Goal: Information Seeking & Learning: Learn about a topic

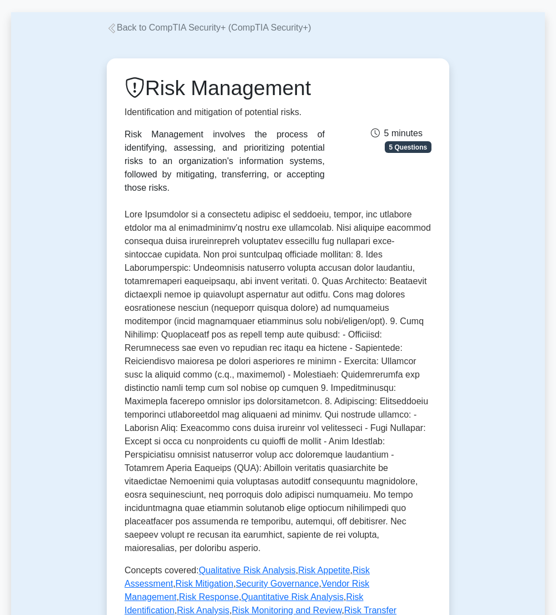
scroll to position [354, 0]
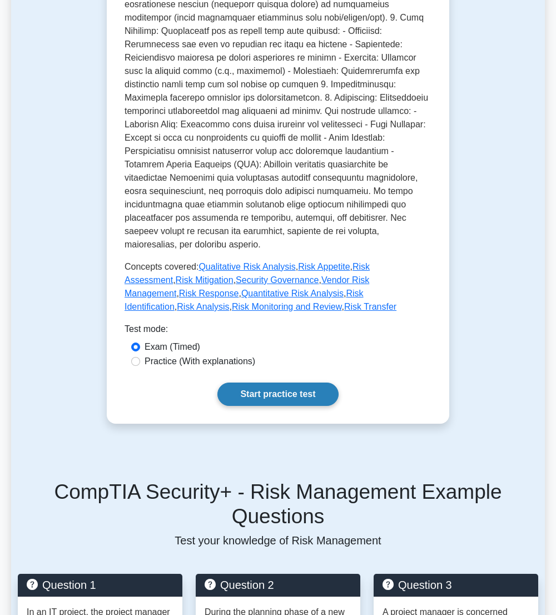
click at [268, 382] on link "Start practice test" at bounding box center [277, 393] width 121 height 23
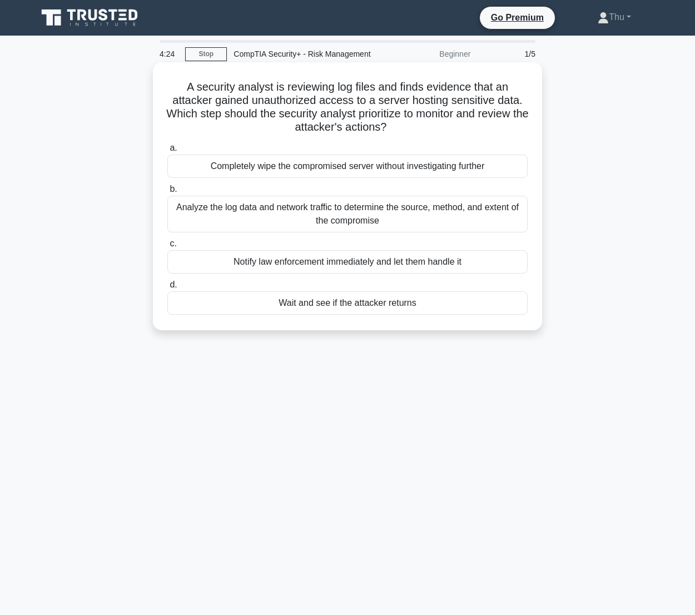
click at [328, 213] on div "Analyze the log data and network traffic to determine the source, method, and e…" at bounding box center [347, 214] width 360 height 37
click at [167, 193] on input "b. Analyze the log data and network traffic to determine the source, method, an…" at bounding box center [167, 189] width 0 height 7
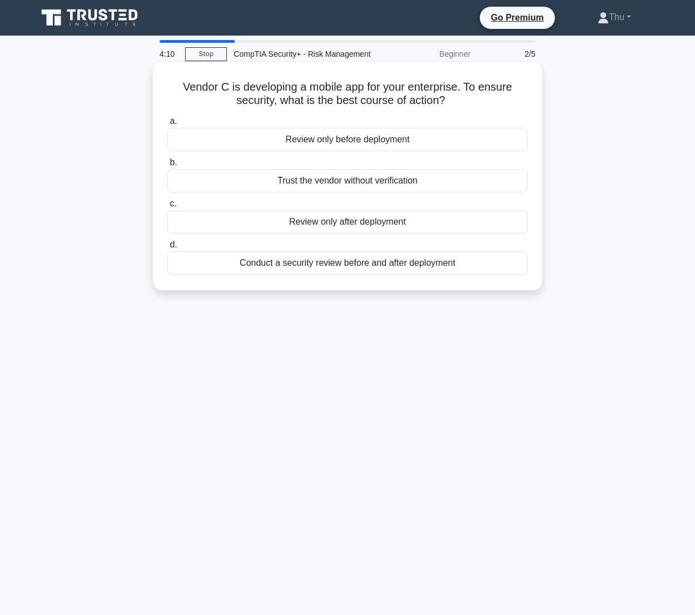
click at [416, 265] on div "Conduct a security review before and after deployment" at bounding box center [347, 262] width 360 height 23
click at [167, 248] on input "d. Conduct a security review before and after deployment" at bounding box center [167, 244] width 0 height 7
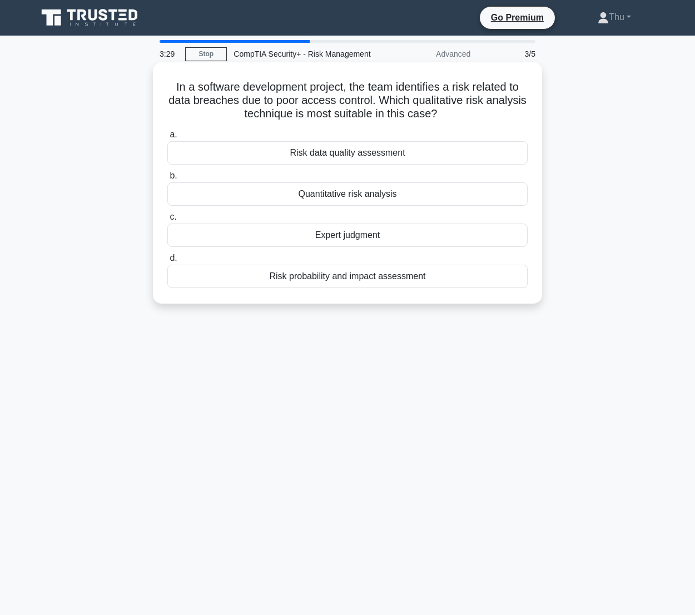
click at [326, 154] on div "Risk data quality assessment" at bounding box center [347, 152] width 360 height 23
click at [167, 138] on input "a. Risk data quality assessment" at bounding box center [167, 134] width 0 height 7
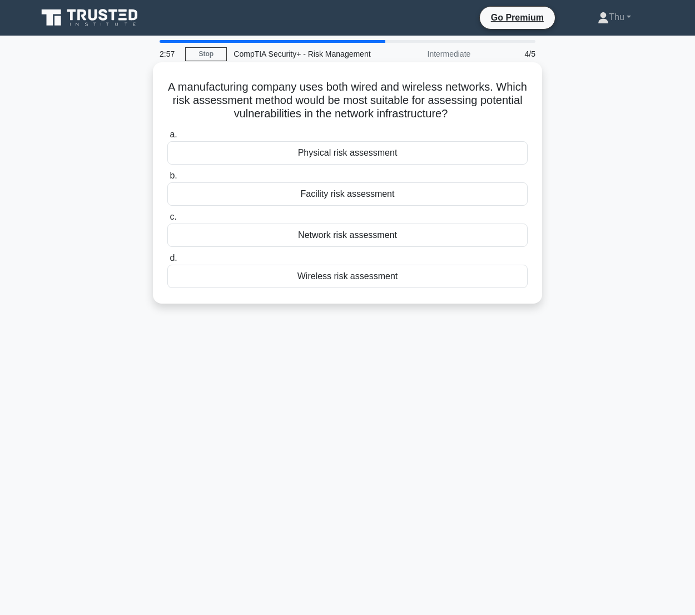
click at [342, 240] on div "Network risk assessment" at bounding box center [347, 234] width 360 height 23
click at [167, 221] on input "c. Network risk assessment" at bounding box center [167, 216] width 0 height 7
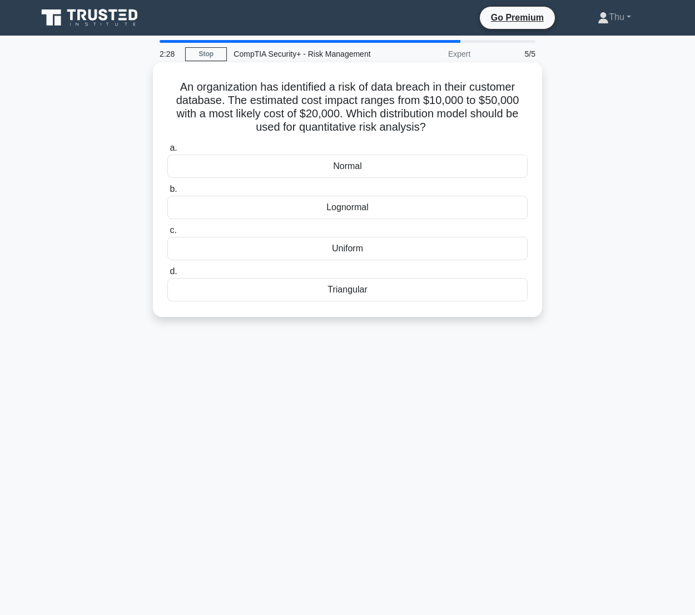
click at [369, 295] on div "Triangular" at bounding box center [347, 289] width 360 height 23
click at [167, 275] on input "d. Triangular" at bounding box center [167, 271] width 0 height 7
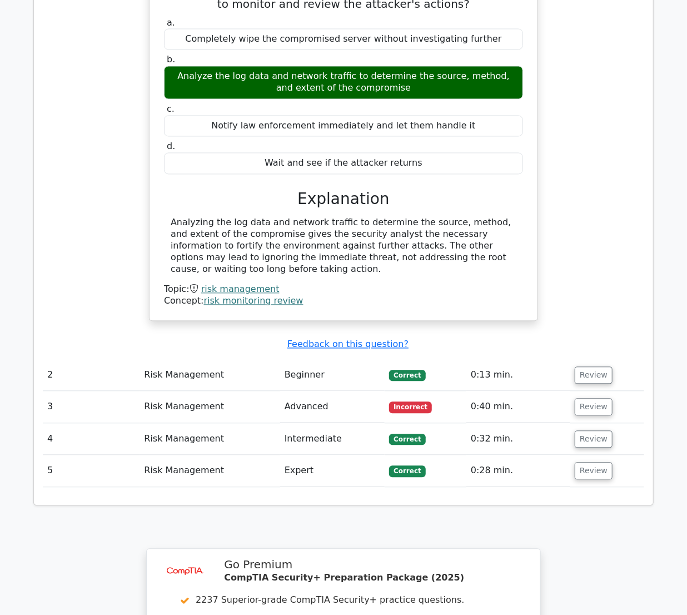
scroll to position [960, 0]
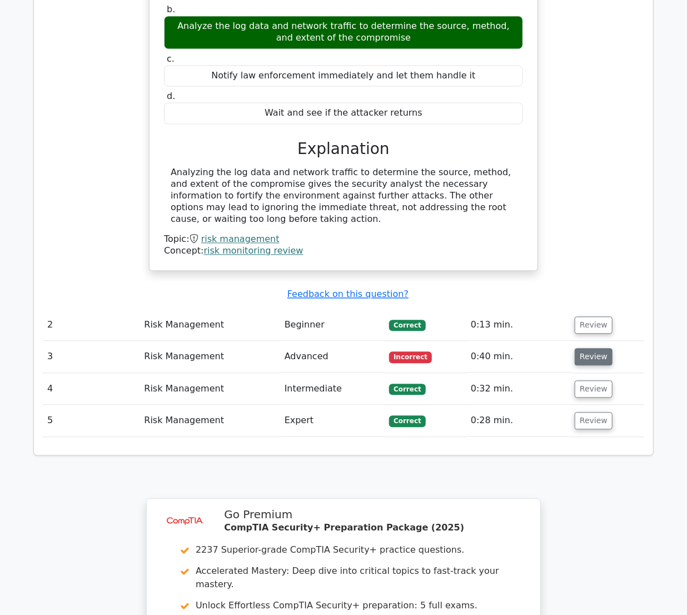
click at [575, 348] on button "Review" at bounding box center [594, 356] width 38 height 17
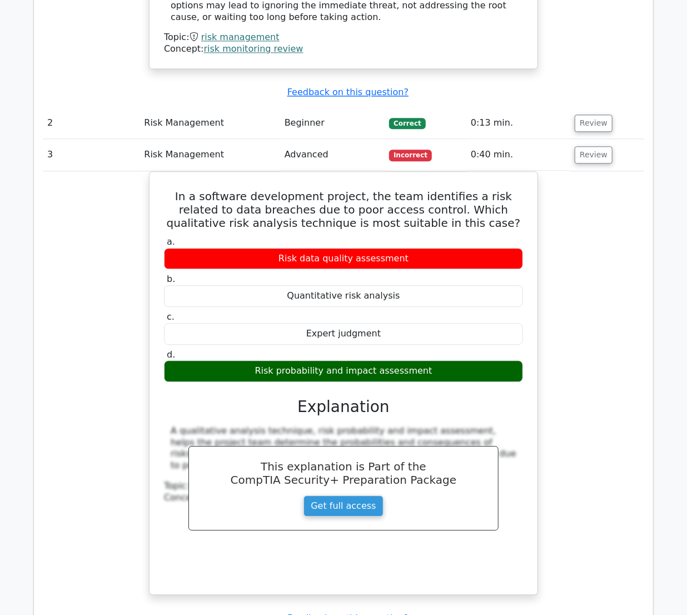
scroll to position [1313, 0]
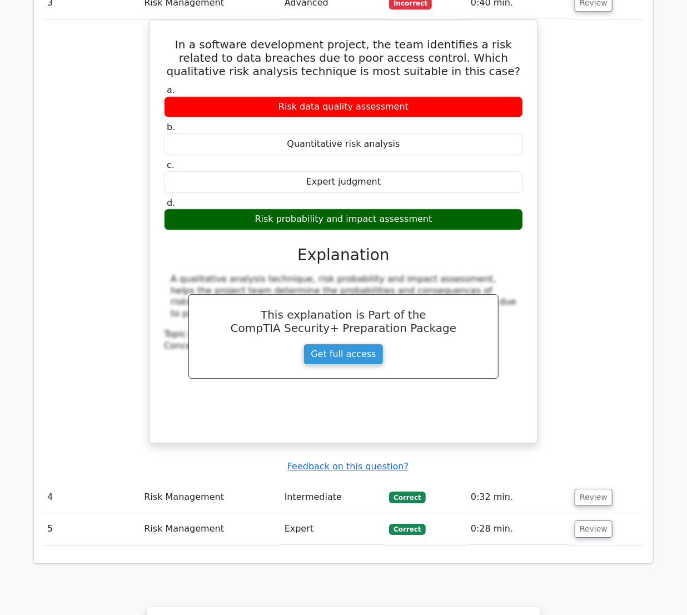
drag, startPoint x: 598, startPoint y: 467, endPoint x: 594, endPoint y: 387, distance: 80.2
click at [594, 387] on tbody "1 Risk Management Beginner Correct 0:36 min. Review" at bounding box center [343, 24] width 601 height 1042
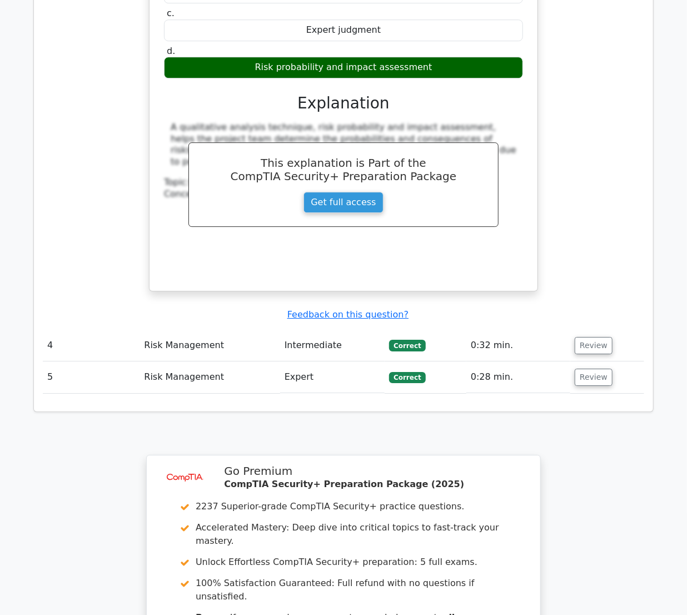
scroll to position [1516, 0]
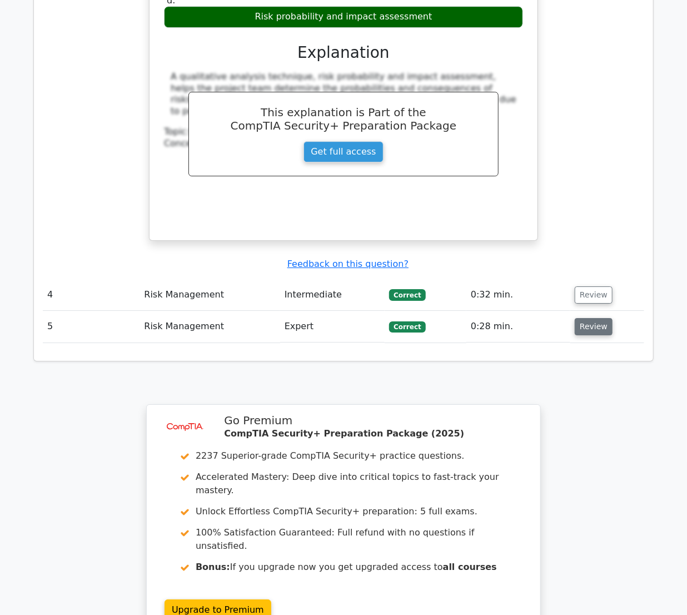
click at [591, 318] on button "Review" at bounding box center [594, 326] width 38 height 17
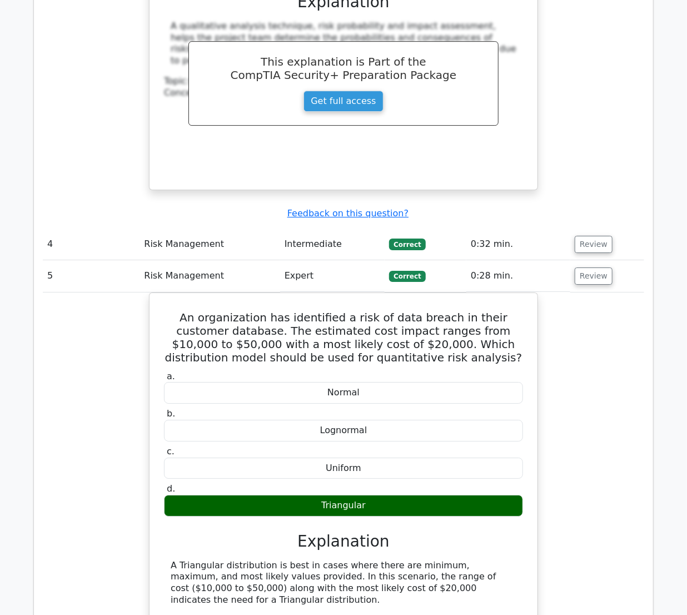
scroll to position [1617, 0]
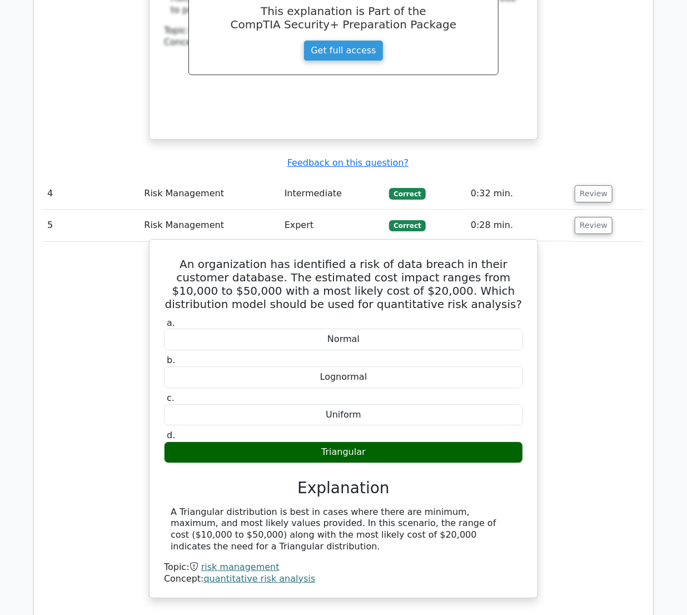
click at [244, 573] on link "quantitative risk analysis" at bounding box center [260, 578] width 112 height 11
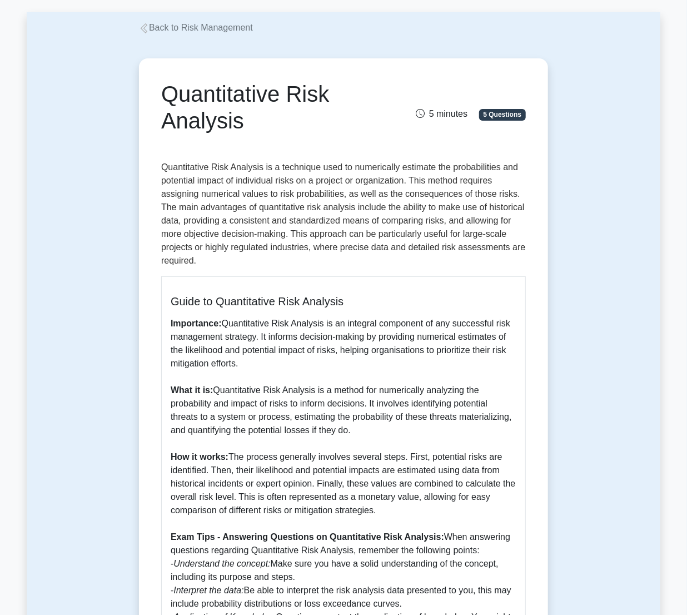
scroll to position [101, 0]
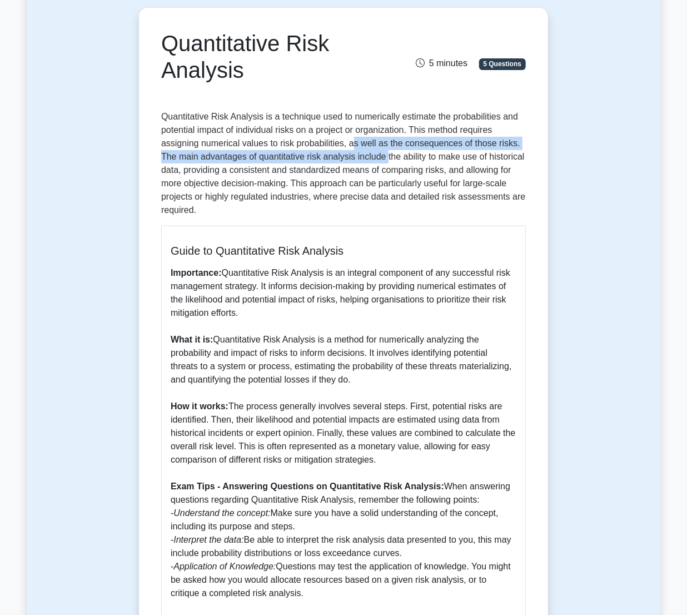
drag, startPoint x: 351, startPoint y: 148, endPoint x: 388, endPoint y: 153, distance: 37.0
click at [388, 153] on p "Quantitative Risk Analysis is a technique used to numerically estimate the prob…" at bounding box center [343, 163] width 365 height 107
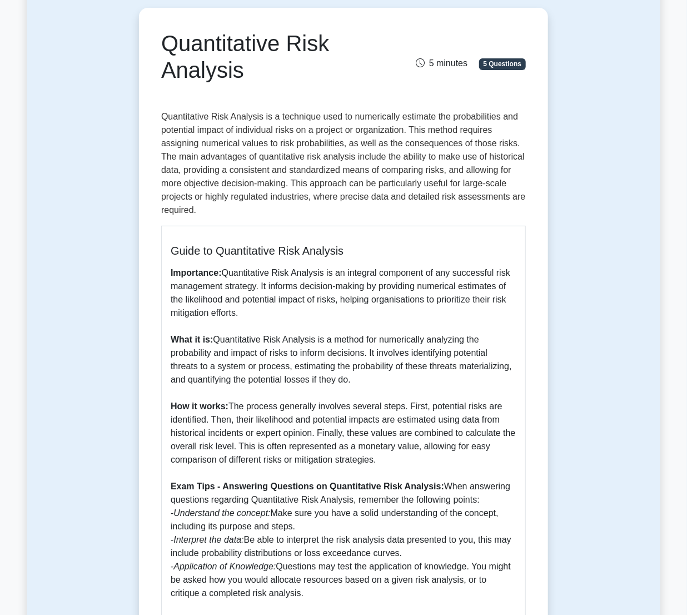
drag, startPoint x: 388, startPoint y: 153, endPoint x: 409, endPoint y: 215, distance: 65.6
click at [409, 215] on p "Quantitative Risk Analysis is a technique used to numerically estimate the prob…" at bounding box center [343, 163] width 365 height 107
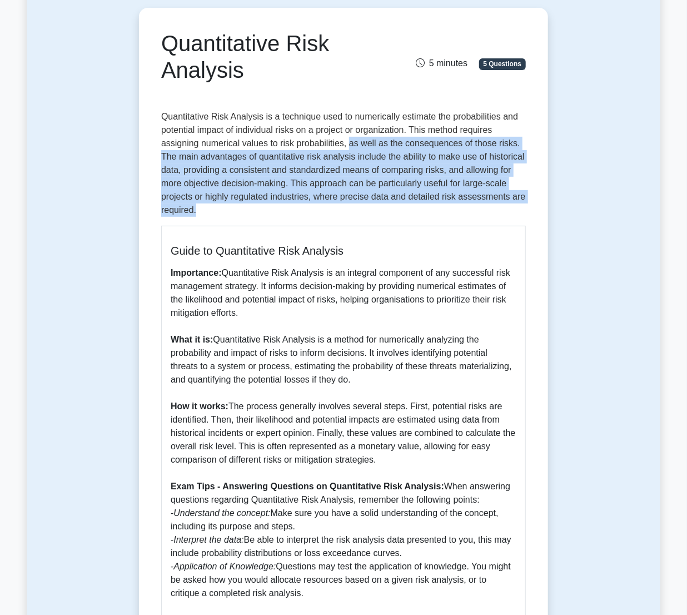
drag, startPoint x: 352, startPoint y: 146, endPoint x: 485, endPoint y: 205, distance: 144.6
click at [485, 205] on p "Quantitative Risk Analysis is a technique used to numerically estimate the prob…" at bounding box center [343, 163] width 365 height 107
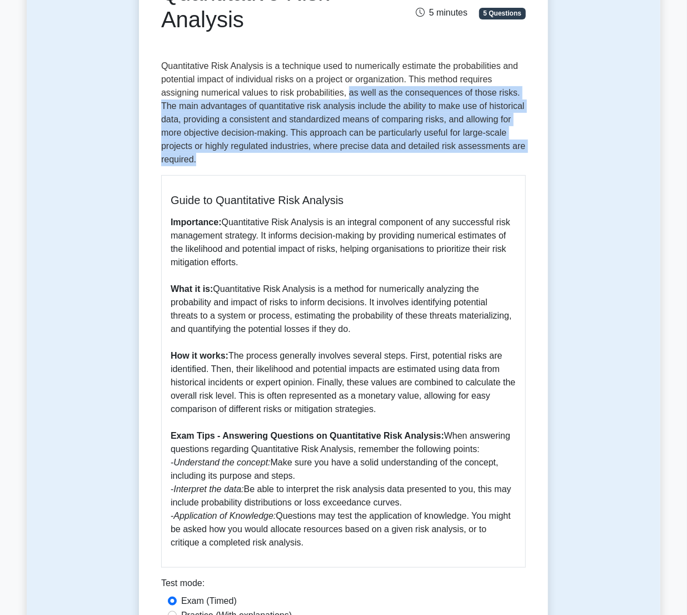
click at [395, 159] on p "Quantitative Risk Analysis is a technique used to numerically estimate the prob…" at bounding box center [343, 112] width 365 height 107
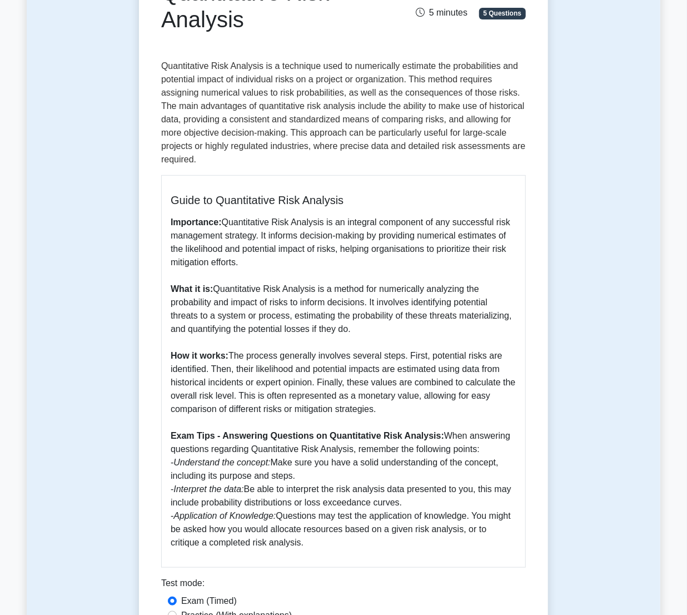
scroll to position [202, 0]
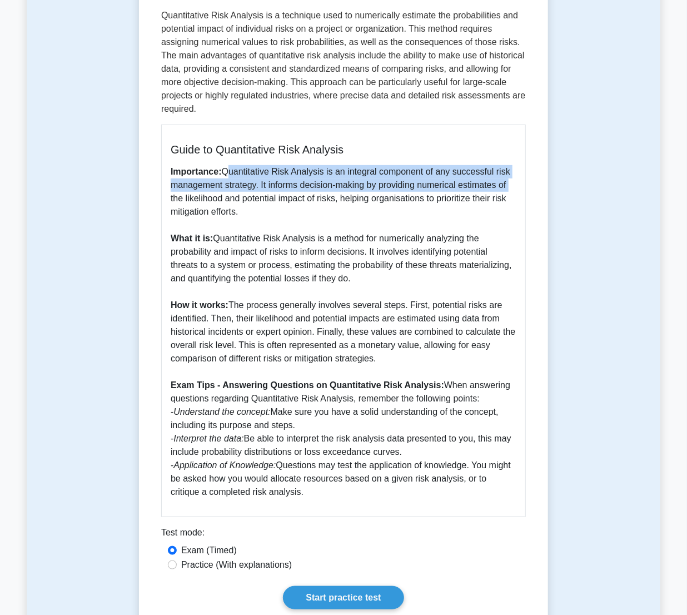
drag, startPoint x: 228, startPoint y: 173, endPoint x: 509, endPoint y: 182, distance: 281.4
click at [509, 182] on p "Importance: Quantitative Risk Analysis is an integral component of any successf…" at bounding box center [344, 331] width 346 height 333
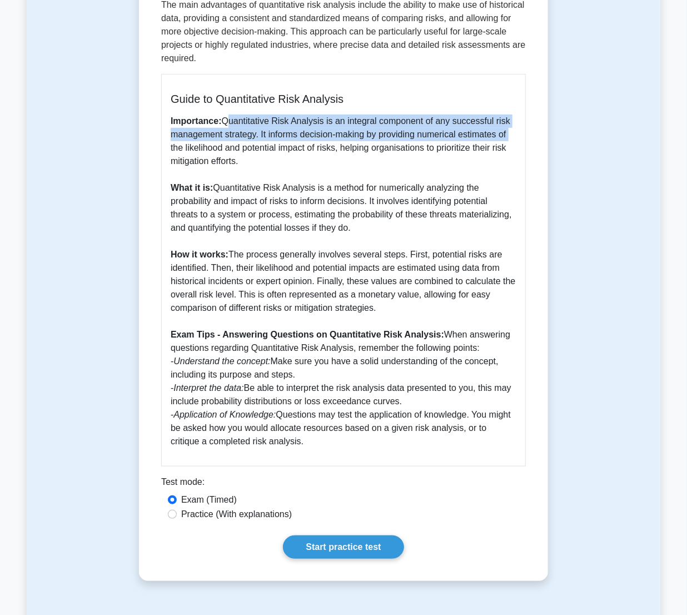
drag, startPoint x: 243, startPoint y: 253, endPoint x: 428, endPoint y: 307, distance: 192.4
click at [428, 307] on p "Importance: Quantitative Risk Analysis is an integral component of any successf…" at bounding box center [344, 281] width 346 height 333
drag, startPoint x: 195, startPoint y: 363, endPoint x: 496, endPoint y: 443, distance: 311.7
click at [496, 443] on p "Importance: Quantitative Risk Analysis is an integral component of any successf…" at bounding box center [344, 281] width 346 height 333
click at [170, 516] on input "Practice (With explanations)" at bounding box center [172, 514] width 9 height 9
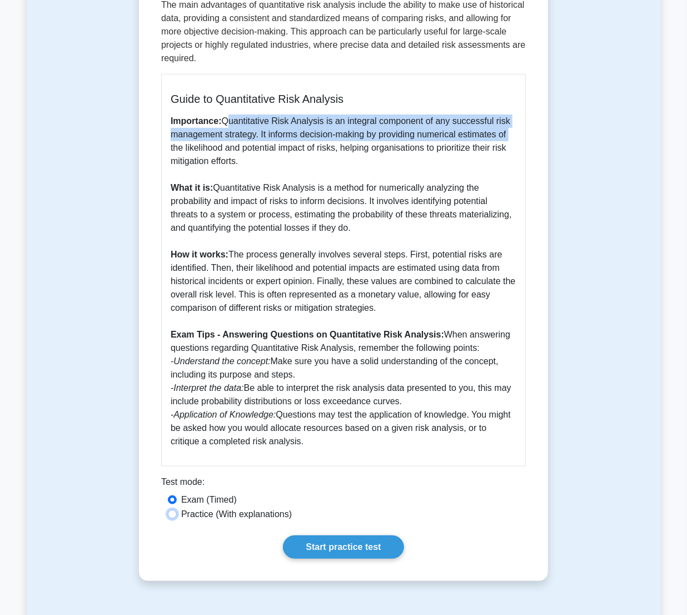
radio input "true"
click at [301, 546] on link "Start practice test" at bounding box center [343, 546] width 121 height 23
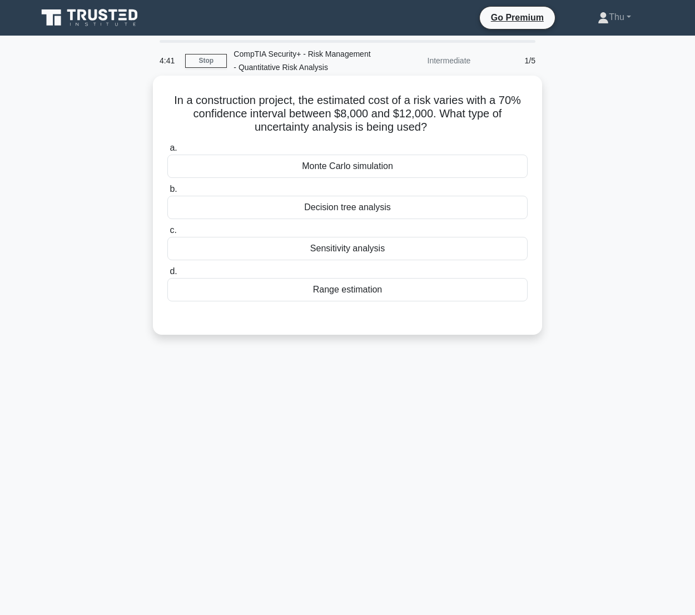
click at [360, 292] on div "Range estimation" at bounding box center [347, 289] width 360 height 23
click at [167, 275] on input "d. Range estimation" at bounding box center [167, 271] width 0 height 7
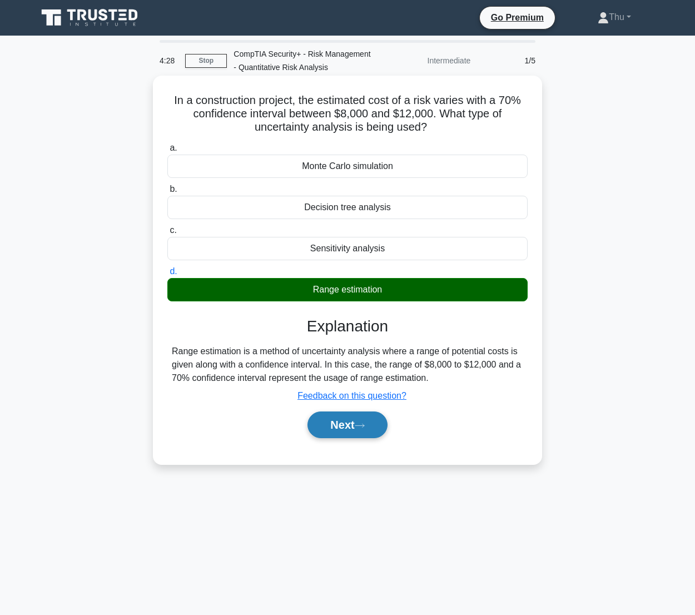
click at [348, 434] on button "Next" at bounding box center [346, 424] width 79 height 27
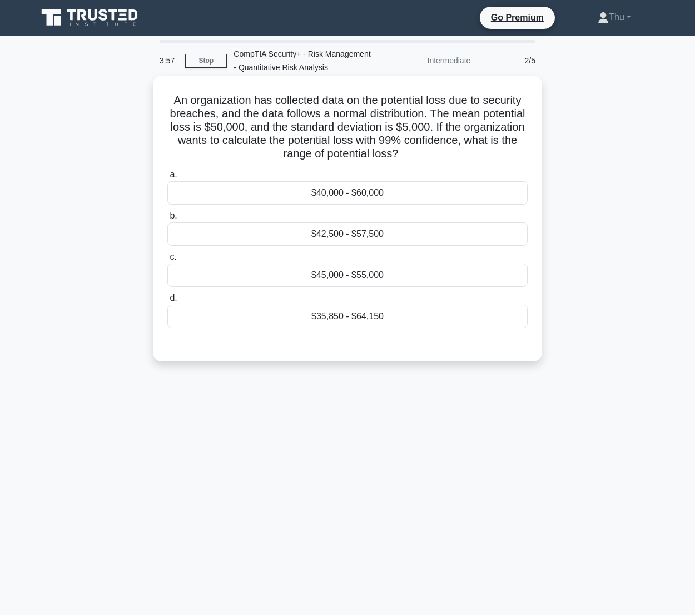
click at [339, 196] on div "$40,000 - $60,000" at bounding box center [347, 192] width 360 height 23
click at [167, 178] on input "a. $40,000 - $60,000" at bounding box center [167, 174] width 0 height 7
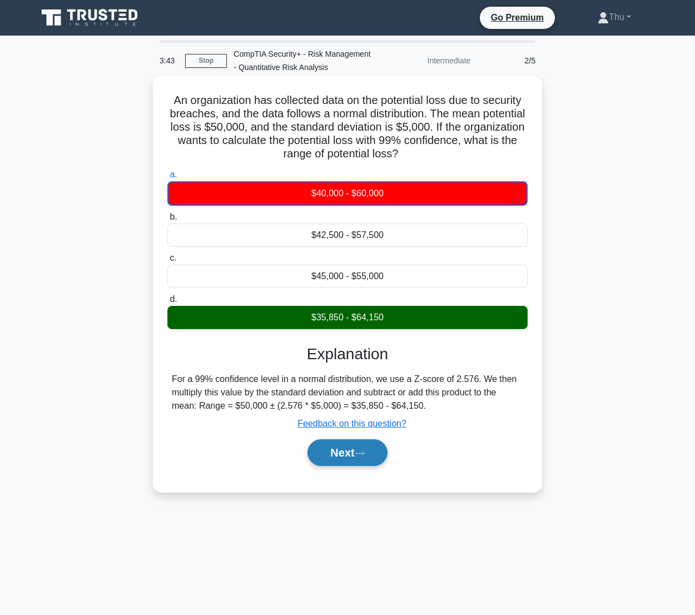
click at [336, 456] on button "Next" at bounding box center [346, 452] width 79 height 27
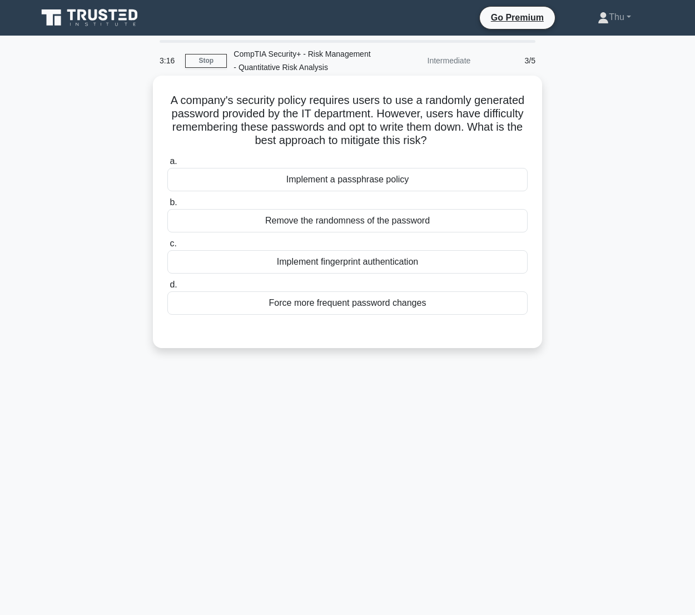
click at [345, 183] on div "Implement a passphrase policy" at bounding box center [347, 179] width 360 height 23
click at [167, 165] on input "a. Implement a passphrase policy" at bounding box center [167, 161] width 0 height 7
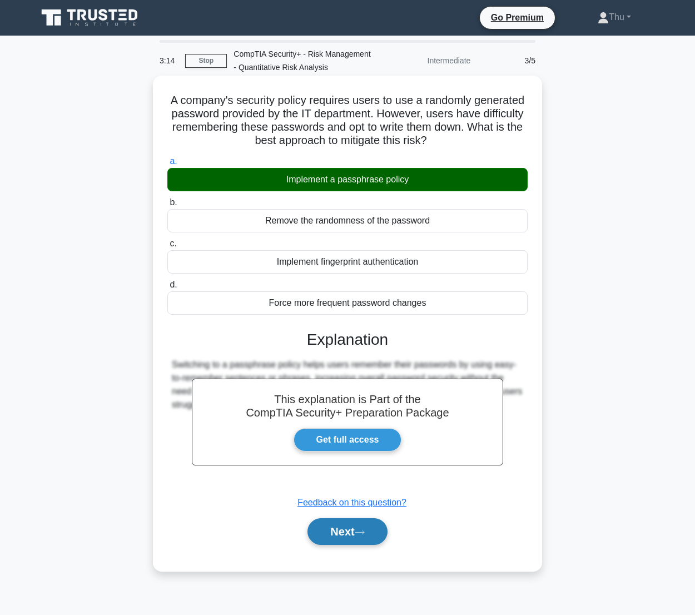
click at [341, 537] on button "Next" at bounding box center [346, 531] width 79 height 27
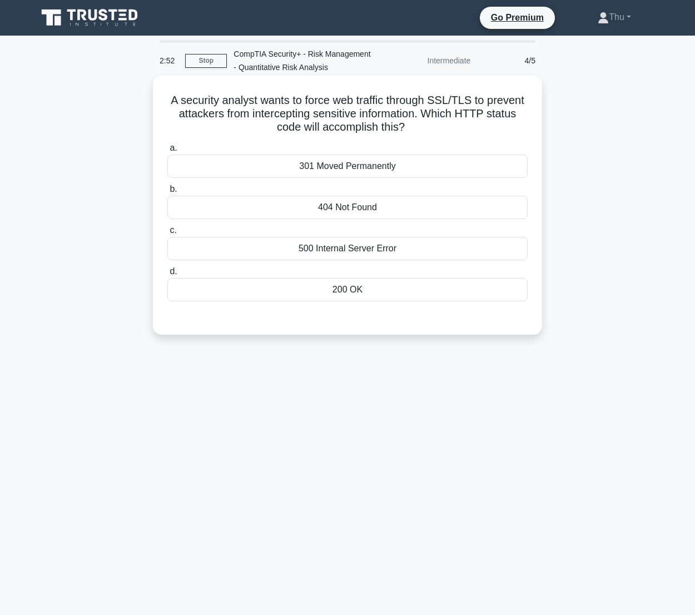
click at [352, 210] on div "404 Not Found" at bounding box center [347, 207] width 360 height 23
click at [167, 193] on input "b. 404 Not Found" at bounding box center [167, 189] width 0 height 7
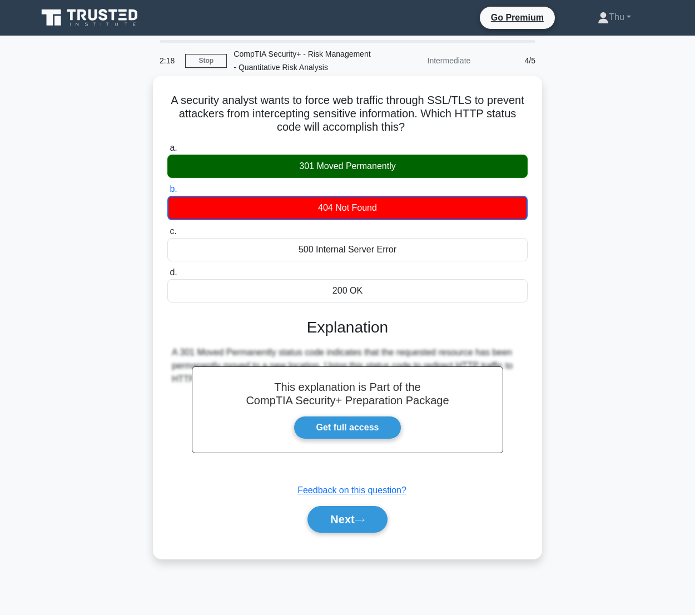
drag, startPoint x: 160, startPoint y: 100, endPoint x: 414, endPoint y: 125, distance: 255.2
click at [414, 125] on div "A security analyst wants to force web traffic through SSL/TLS to prevent attack…" at bounding box center [347, 317] width 380 height 474
drag, startPoint x: 414, startPoint y: 125, endPoint x: 396, endPoint y: 114, distance: 21.0
copy h5 "A security analyst wants to force web traffic through SSL/TLS to prevent attack…"
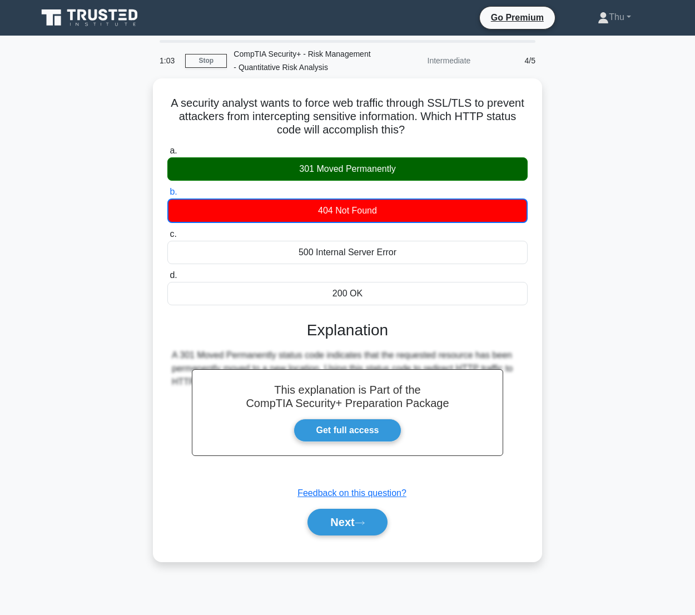
drag, startPoint x: 87, startPoint y: 271, endPoint x: 101, endPoint y: 279, distance: 15.7
click at [92, 274] on div "A security analyst wants to force web traffic through SSL/TLS to prevent attack…" at bounding box center [348, 326] width 634 height 496
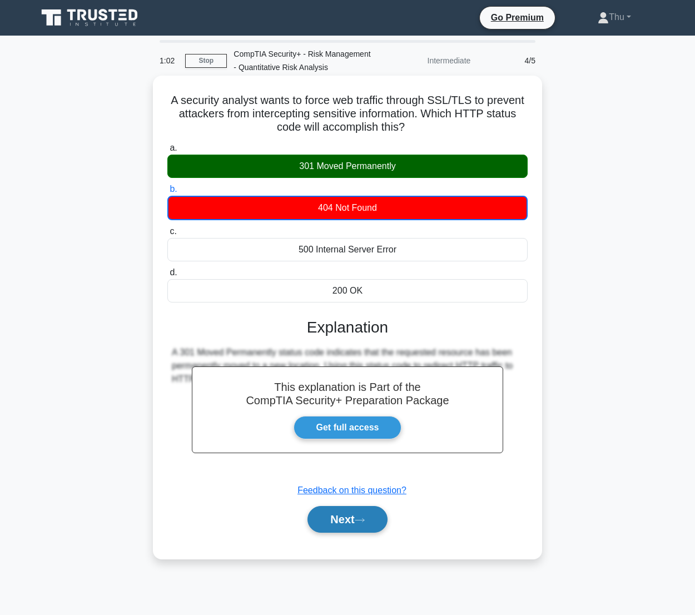
click at [355, 526] on button "Next" at bounding box center [346, 519] width 79 height 27
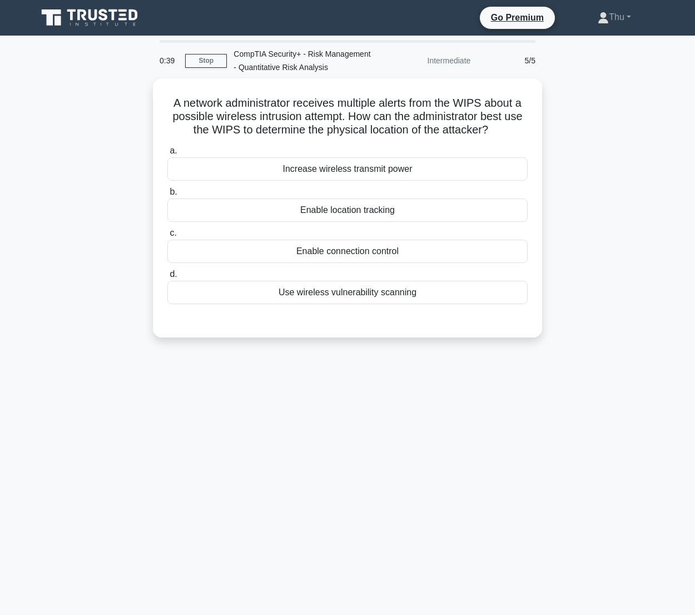
click at [325, 371] on div "0:39 Stop CompTIA Security+ - Risk Management - Quantitative Risk Analysis Inte…" at bounding box center [348, 318] width 634 height 556
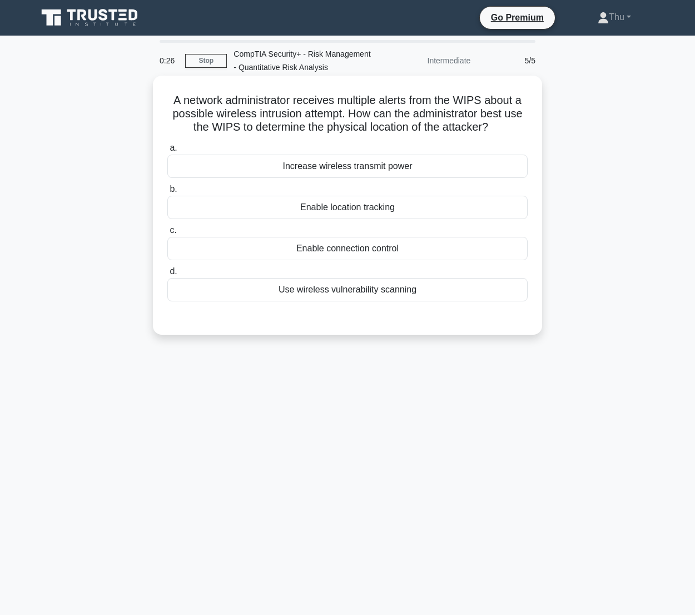
click at [332, 295] on div "Use wireless vulnerability scanning" at bounding box center [347, 289] width 360 height 23
click at [167, 275] on input "d. Use wireless vulnerability scanning" at bounding box center [167, 271] width 0 height 7
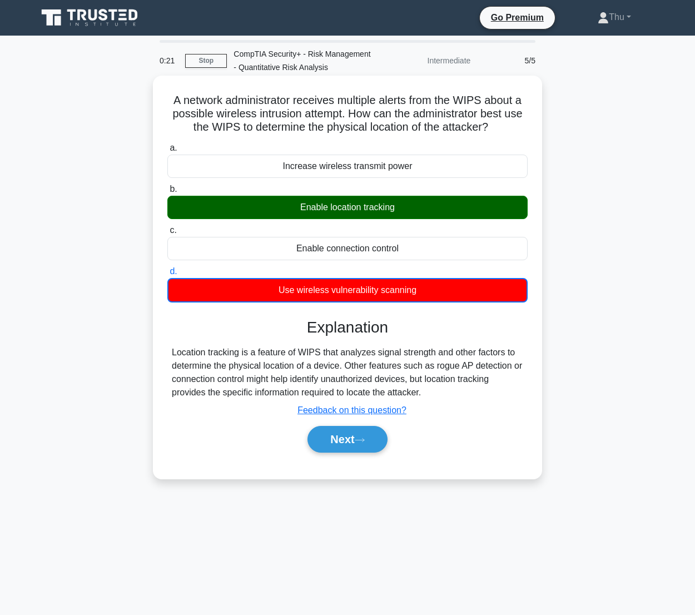
drag, startPoint x: 167, startPoint y: 97, endPoint x: 499, endPoint y: 128, distance: 333.9
click at [499, 128] on h5 "A network administrator receives multiple alerts from the WIPS about a possible…" at bounding box center [347, 113] width 362 height 41
drag, startPoint x: 499, startPoint y: 128, endPoint x: 445, endPoint y: 123, distance: 54.1
copy h5 "A network administrator receives multiple alerts from the WIPS about a possible…"
drag, startPoint x: 272, startPoint y: 162, endPoint x: 421, endPoint y: 178, distance: 149.2
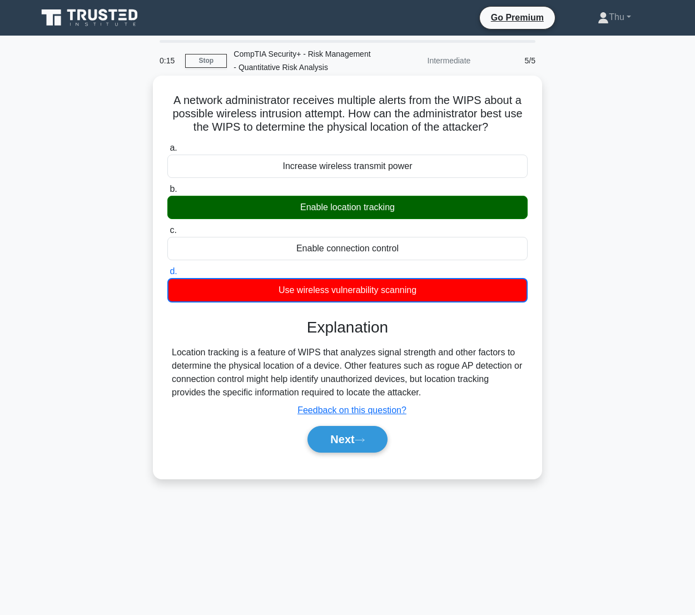
click at [421, 178] on div "Increase wireless transmit power" at bounding box center [347, 166] width 360 height 23
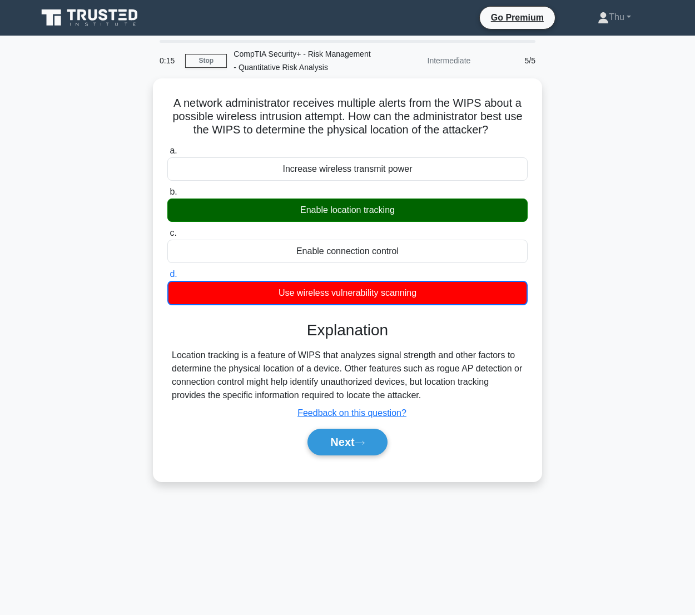
copy div "Increase wireless transmit power"
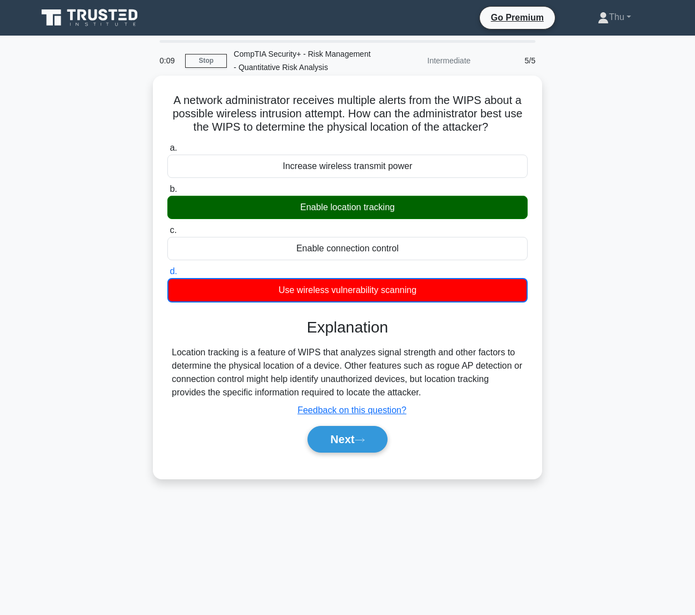
drag, startPoint x: 296, startPoint y: 209, endPoint x: 400, endPoint y: 211, distance: 104.5
click at [400, 211] on div "Enable location tracking" at bounding box center [347, 207] width 360 height 23
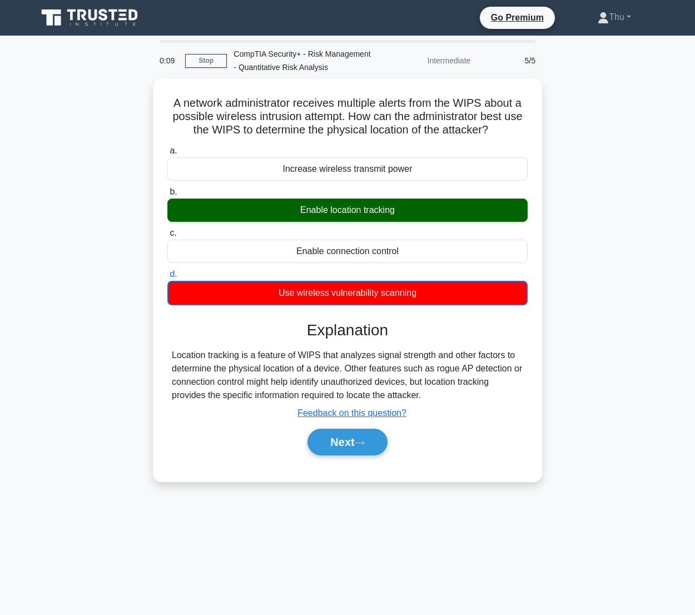
copy div "Enable location tracking"
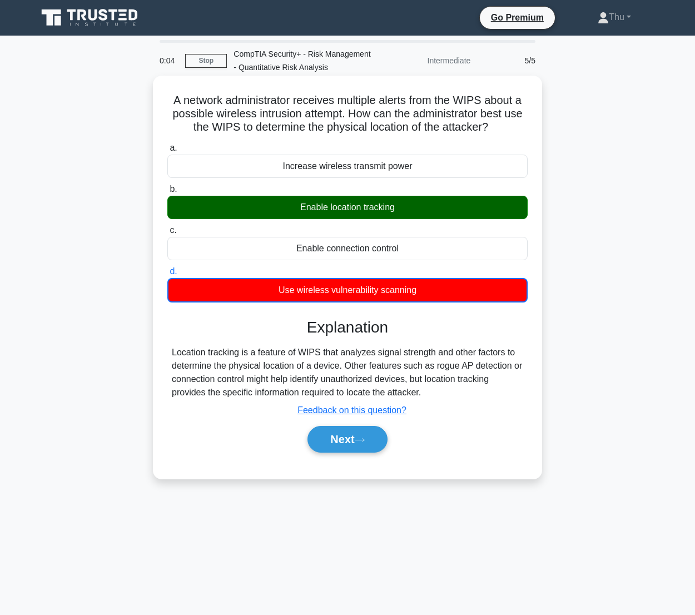
drag, startPoint x: 291, startPoint y: 246, endPoint x: 422, endPoint y: 251, distance: 131.3
click at [422, 251] on div "Enable connection control" at bounding box center [347, 248] width 360 height 23
copy div "Enable connection control"
drag, startPoint x: 277, startPoint y: 288, endPoint x: 423, endPoint y: 299, distance: 146.1
click at [423, 299] on div "Use wireless vulnerability scanning" at bounding box center [347, 290] width 360 height 24
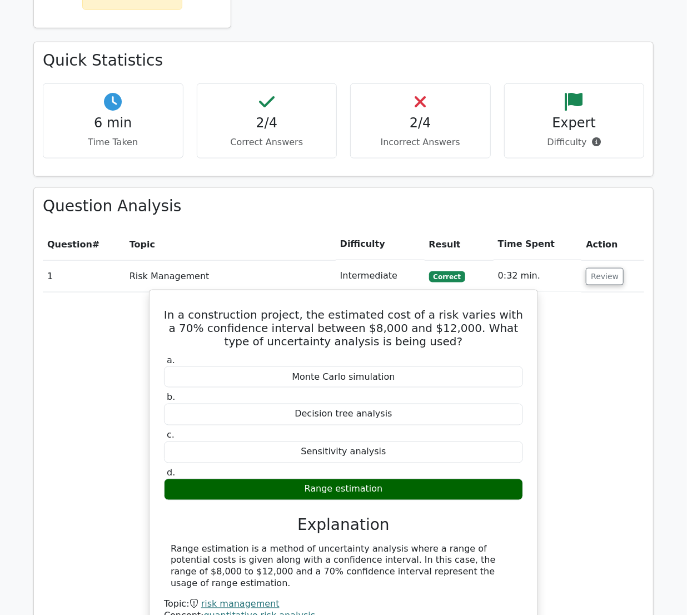
scroll to position [758, 0]
